Goal: Information Seeking & Learning: Check status

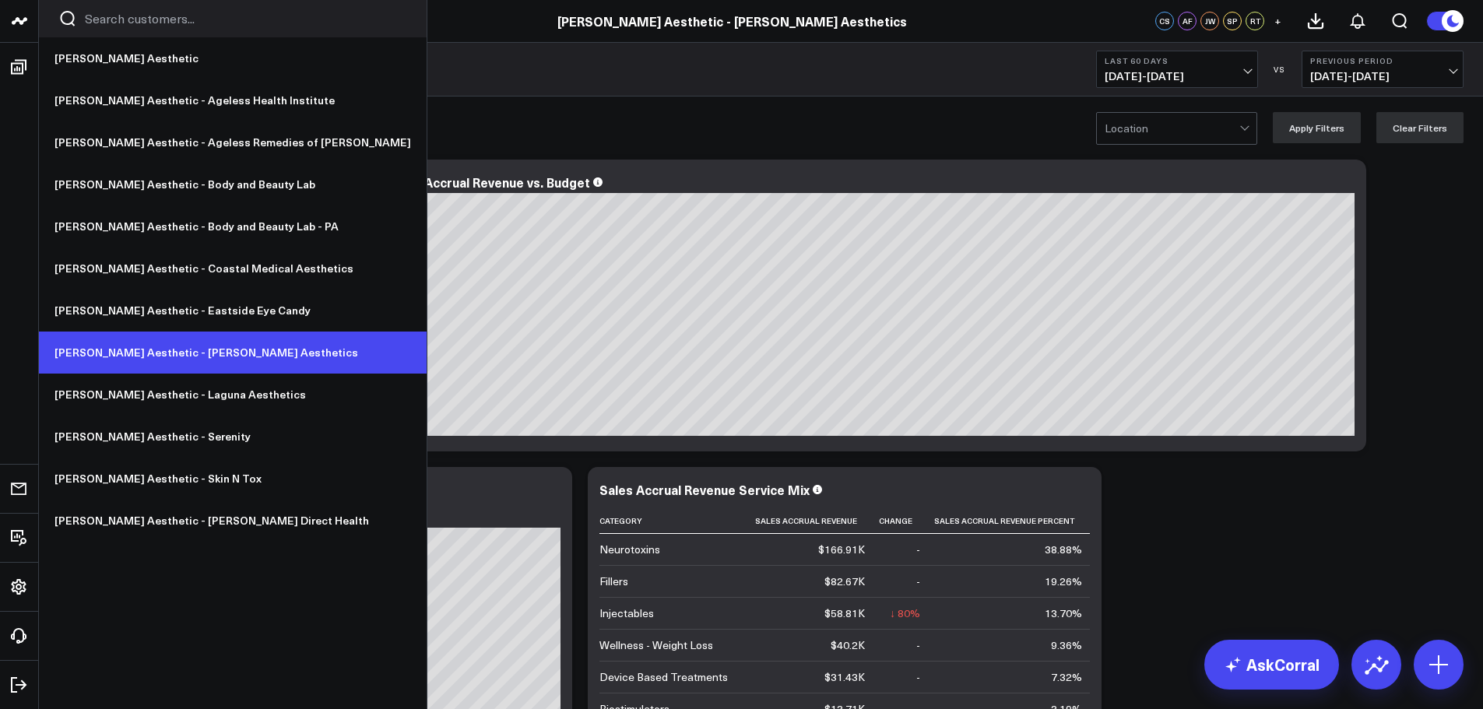
click at [183, 354] on link "[PERSON_NAME] Aesthetic - [PERSON_NAME] Aesthetics" at bounding box center [233, 353] width 388 height 42
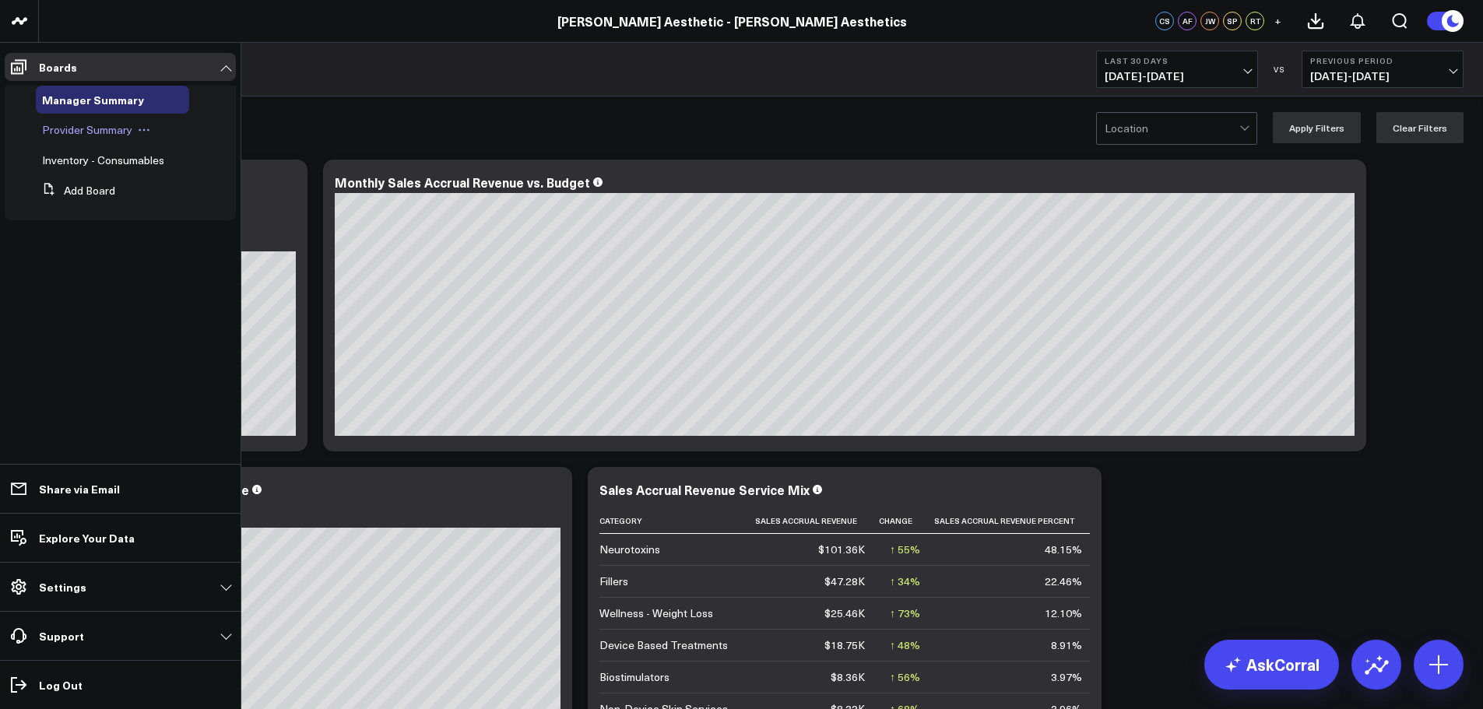
click at [87, 132] on span "Provider Summary" at bounding box center [87, 129] width 90 height 15
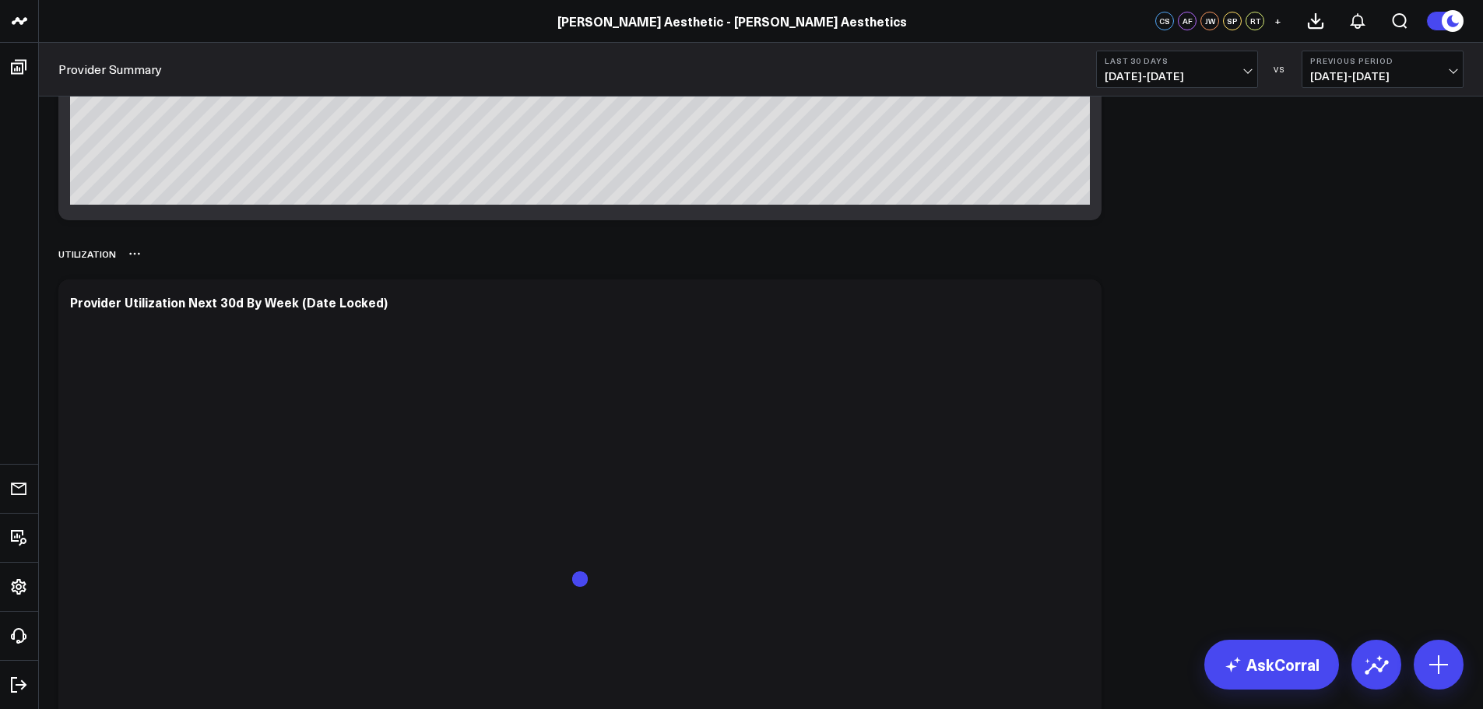
scroll to position [233, 0]
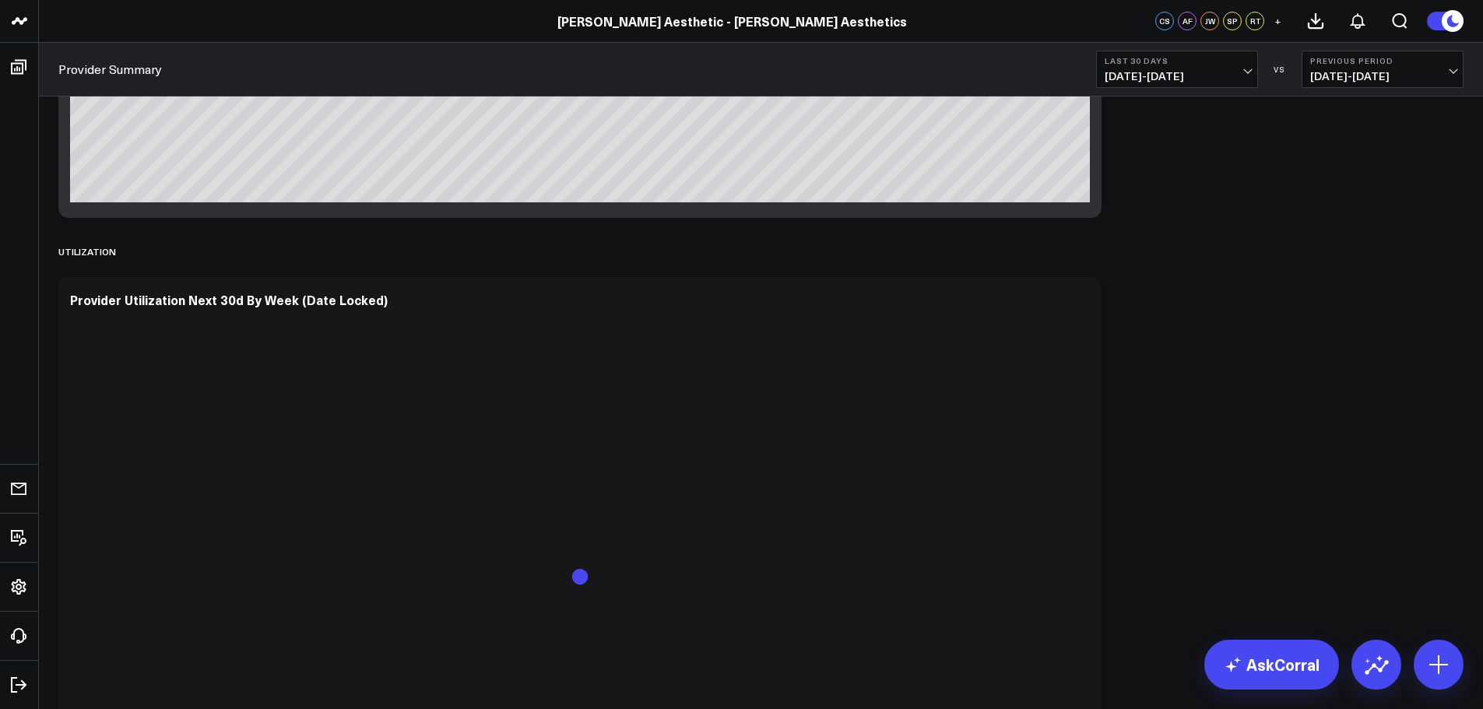
click at [1240, 67] on button "Last 30 Days [DATE] - [DATE]" at bounding box center [1177, 69] width 162 height 37
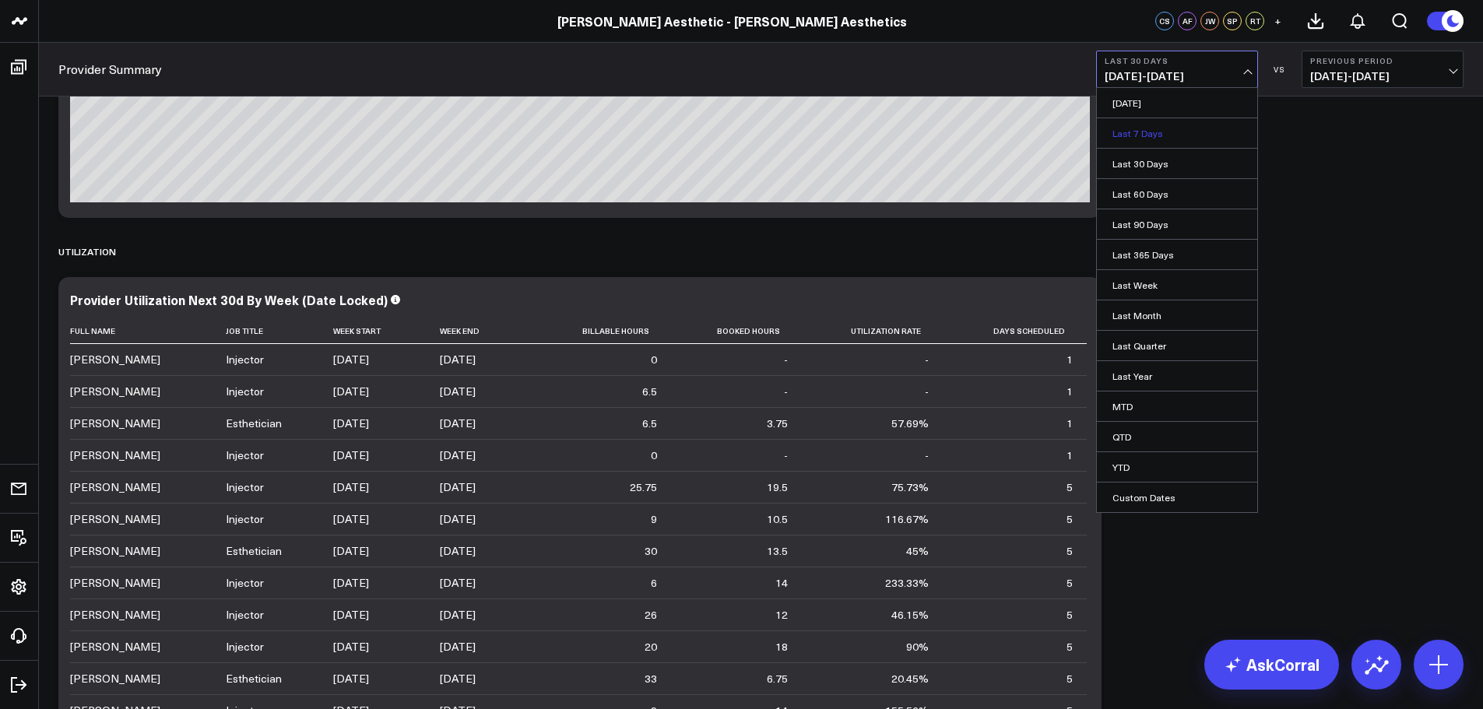
click at [1181, 129] on link "Last 7 Days" at bounding box center [1177, 133] width 160 height 30
click at [1236, 72] on span "[DATE] - [DATE]" at bounding box center [1176, 76] width 145 height 12
click at [1160, 497] on link "Custom Dates" at bounding box center [1177, 498] width 160 height 30
select select "8"
select select "2025"
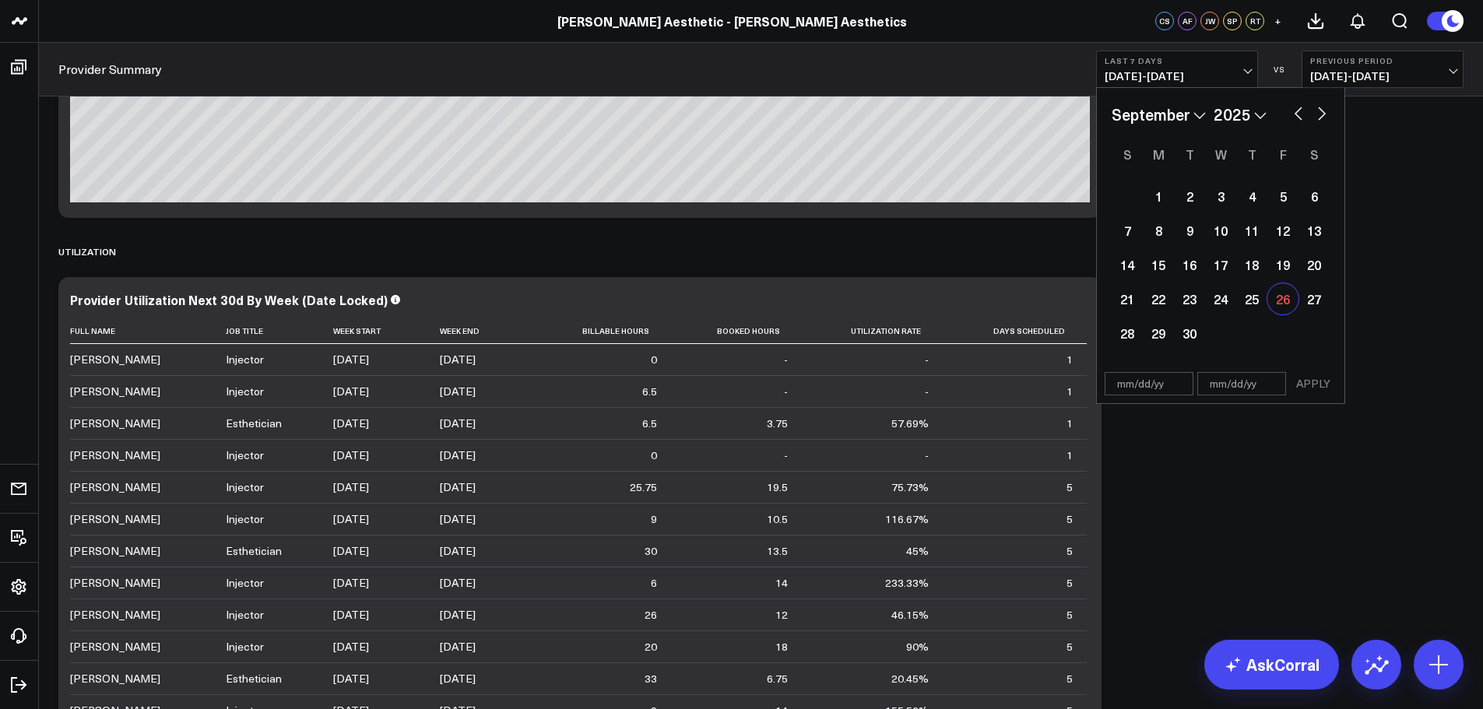
click at [1290, 299] on div "26" at bounding box center [1282, 298] width 31 height 31
type input "[DATE]"
select select "8"
select select "2025"
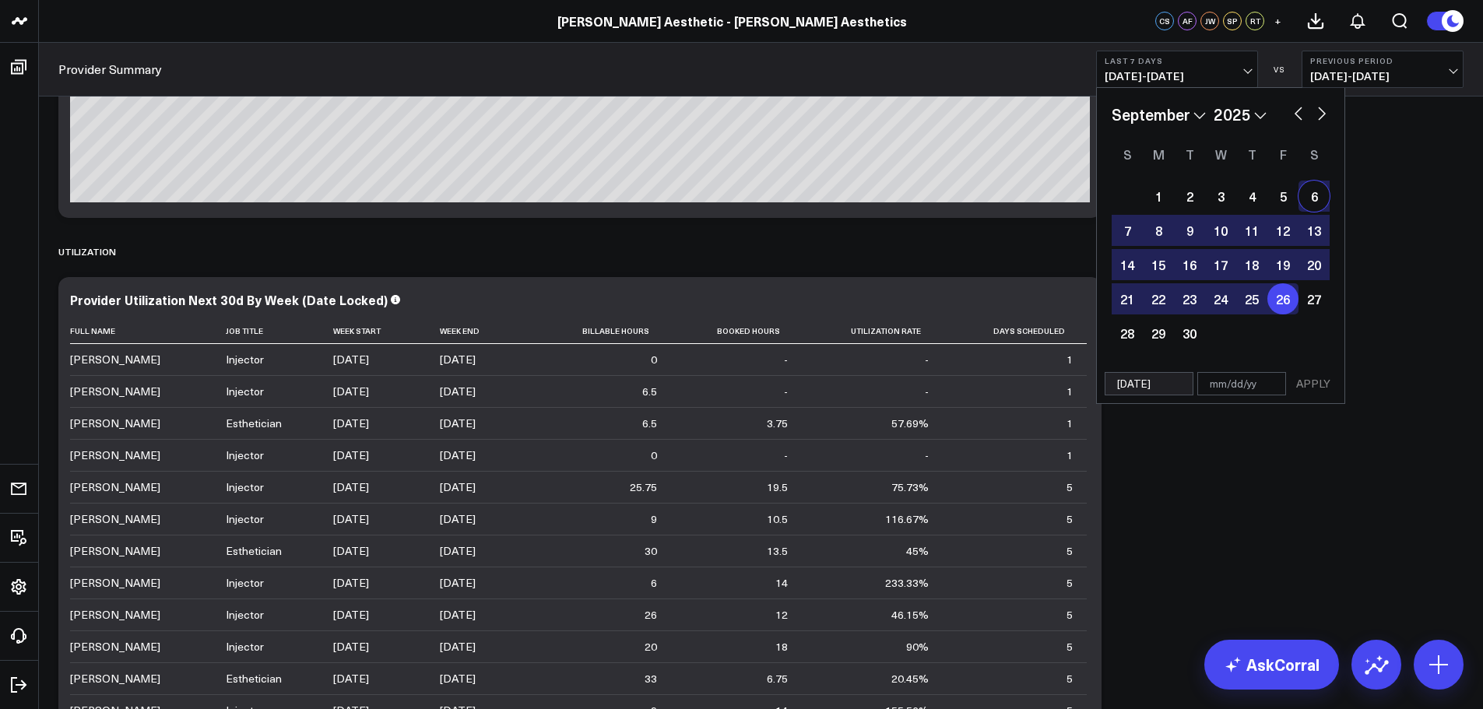
click at [1327, 107] on button "button" at bounding box center [1322, 112] width 16 height 19
select select "9"
select select "2025"
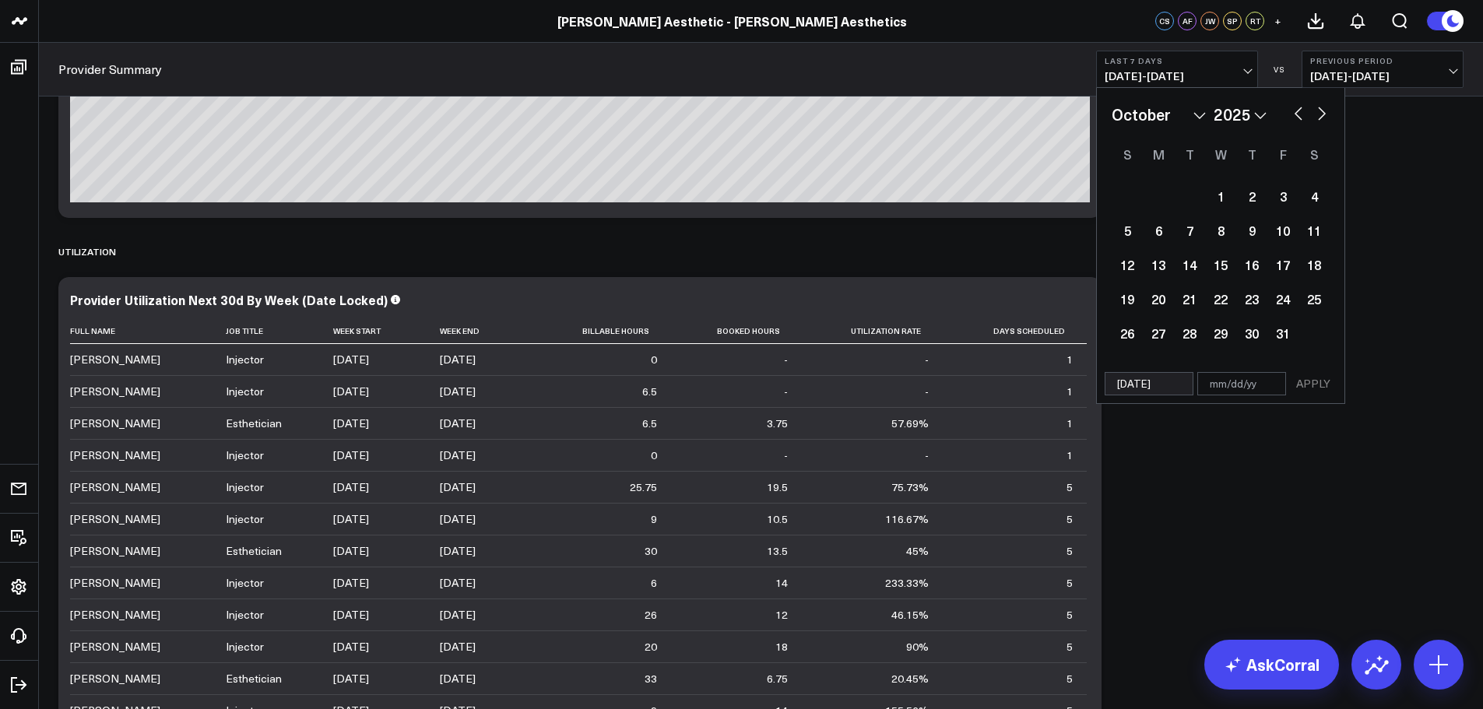
click at [1321, 111] on button "button" at bounding box center [1322, 112] width 16 height 19
select select "10"
select select "2025"
click at [1296, 121] on button "button" at bounding box center [1298, 112] width 16 height 19
select select "9"
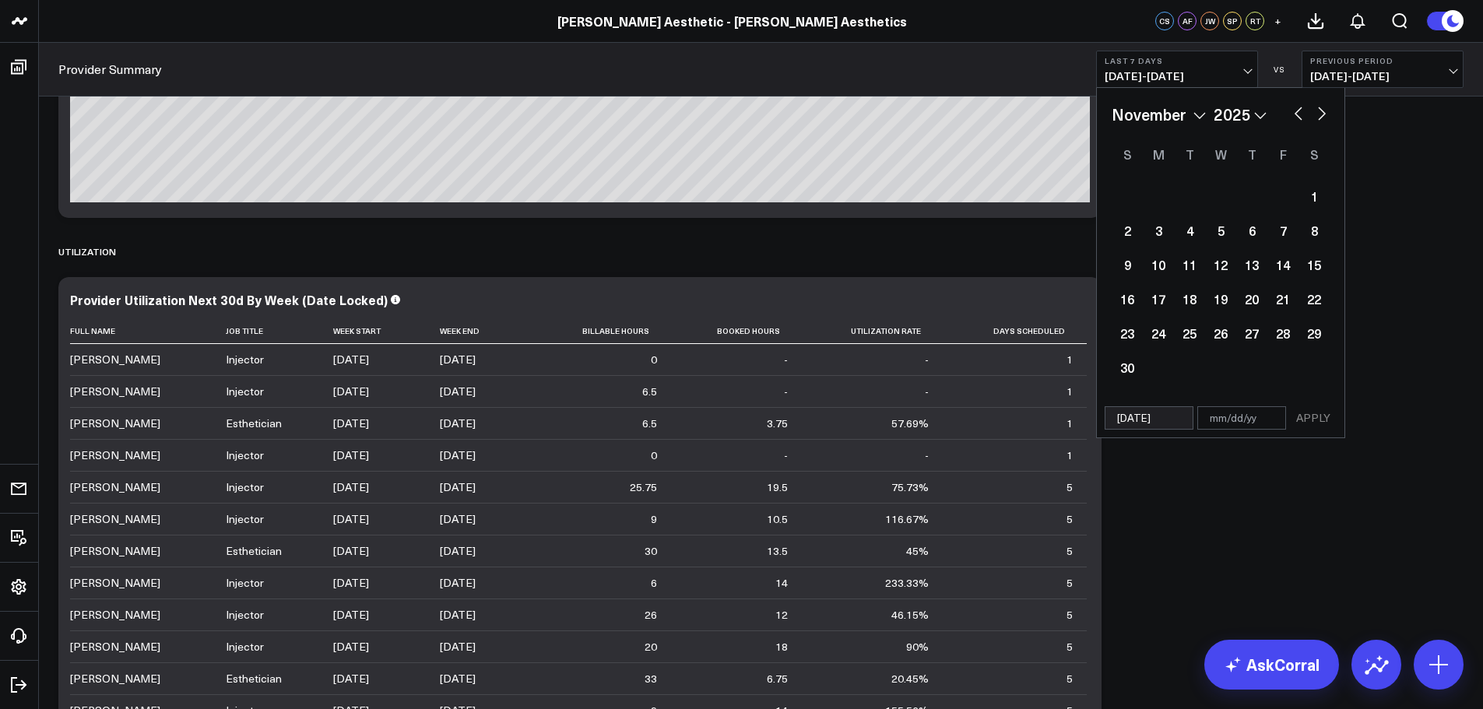
select select "2025"
click at [1276, 195] on div "3" at bounding box center [1282, 196] width 31 height 31
type input "[DATE]"
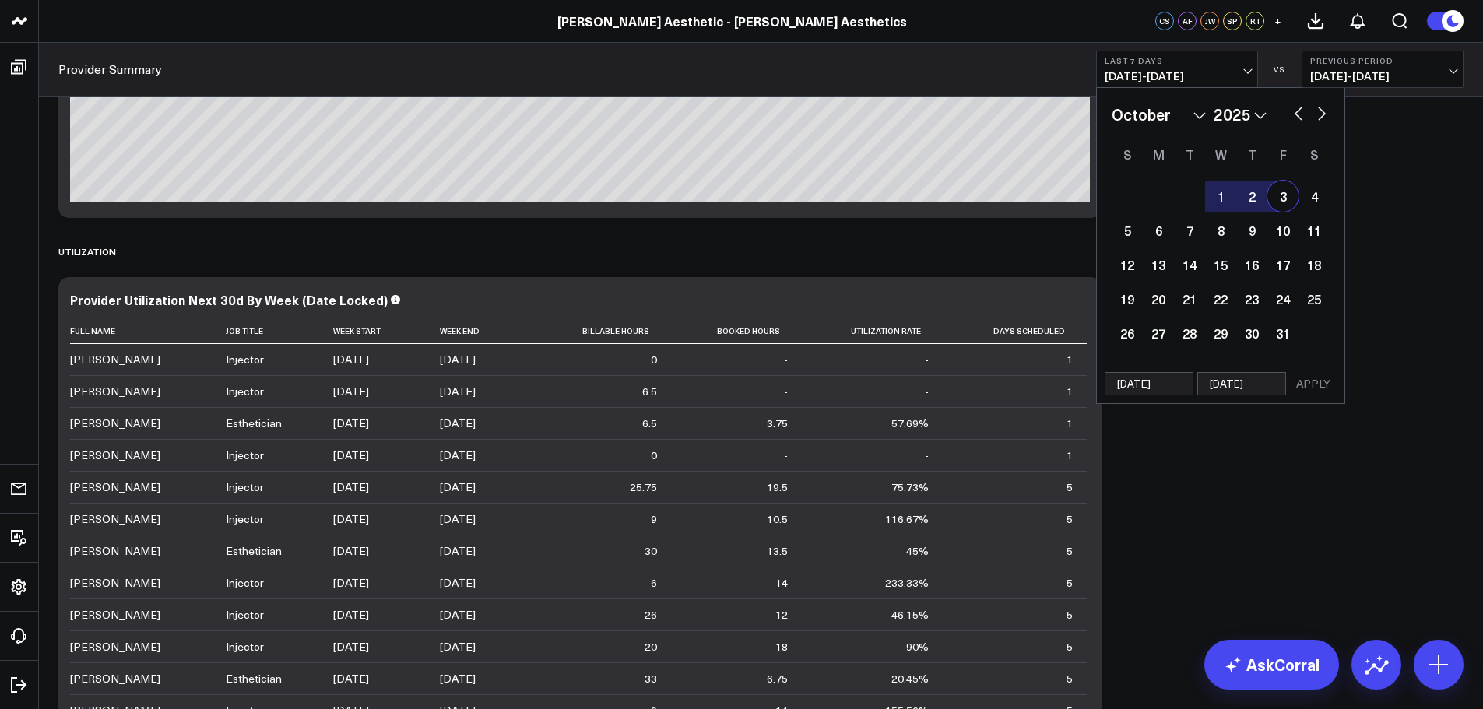
select select "9"
select select "2025"
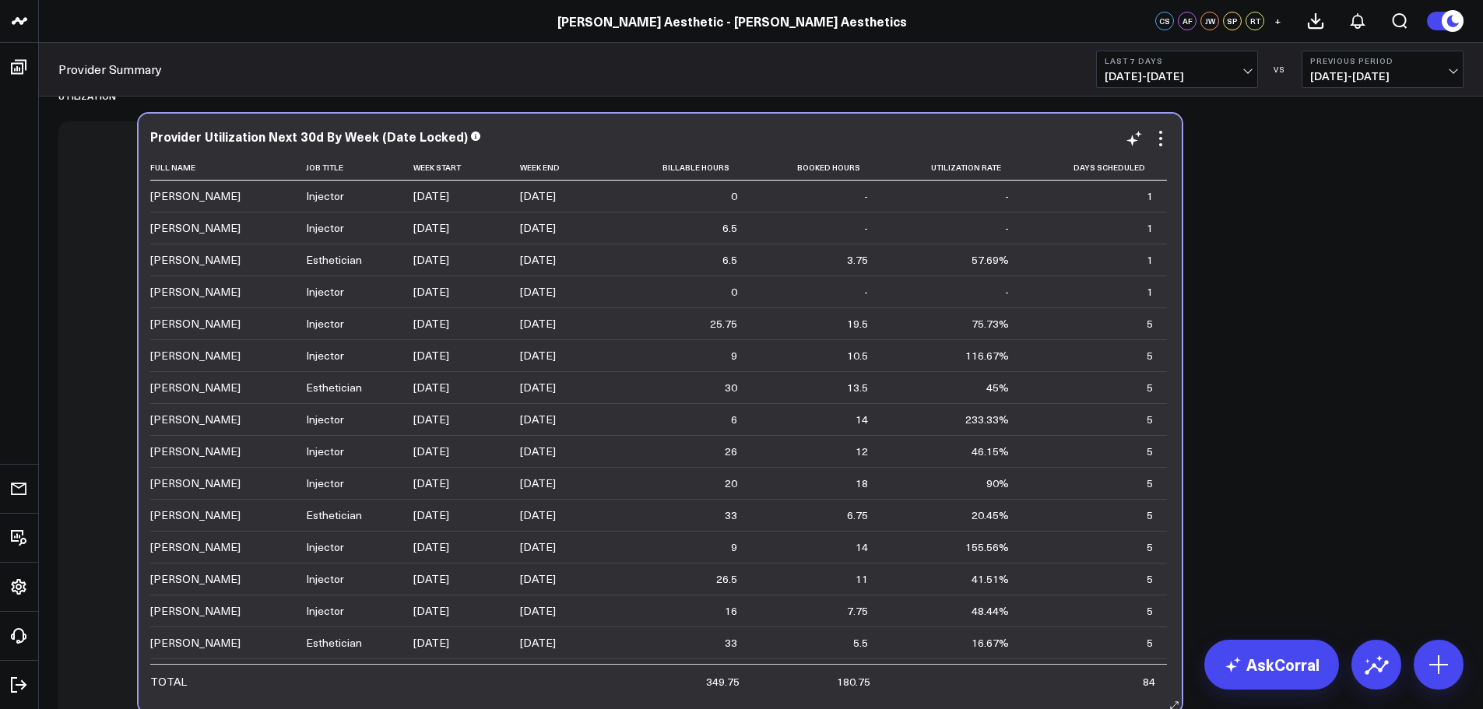
drag, startPoint x: 68, startPoint y: 332, endPoint x: 149, endPoint y: 324, distance: 80.5
click at [149, 324] on div "Provider Utilization Next 30d By Week (Date Locked) Full Name Job Title Week St…" at bounding box center [660, 413] width 1043 height 599
